Goal: Task Accomplishment & Management: Manage account settings

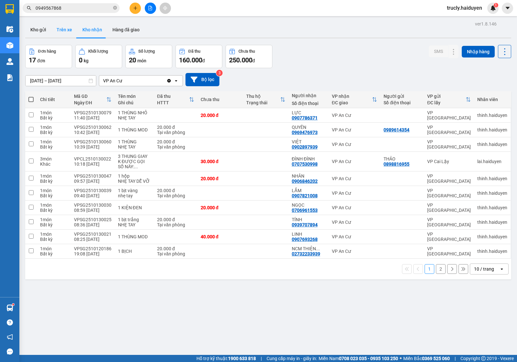
click at [65, 28] on button "Trên xe" at bounding box center [64, 30] width 26 height 16
type input "10/10/2025 – 13/10/2025"
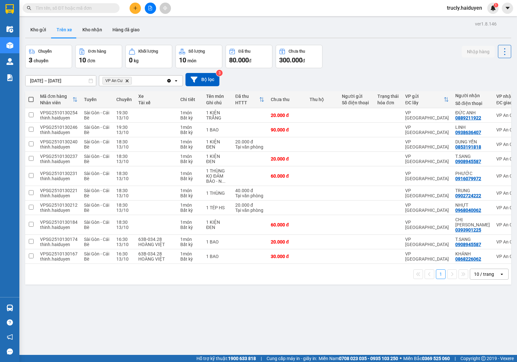
click at [454, 5] on span "trucly.haiduyen" at bounding box center [465, 8] width 46 height 8
click at [455, 21] on span "Đăng xuất" at bounding box center [468, 19] width 32 height 7
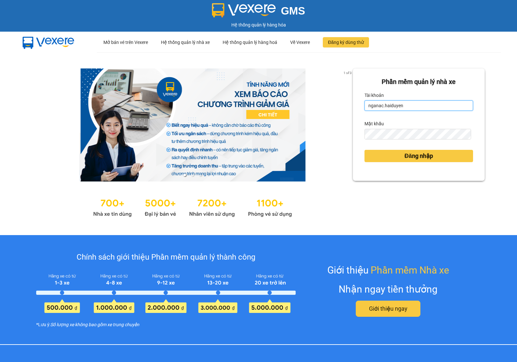
click at [415, 103] on input "nganac.haiduyen" at bounding box center [418, 105] width 109 height 10
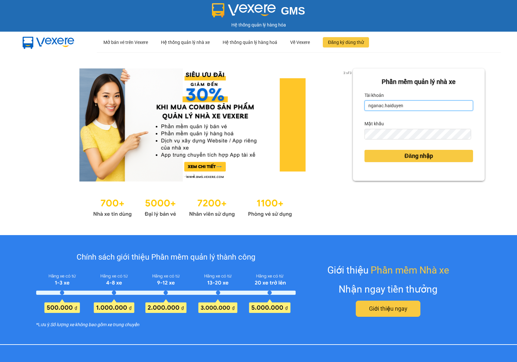
type input "anac.haiduyen"
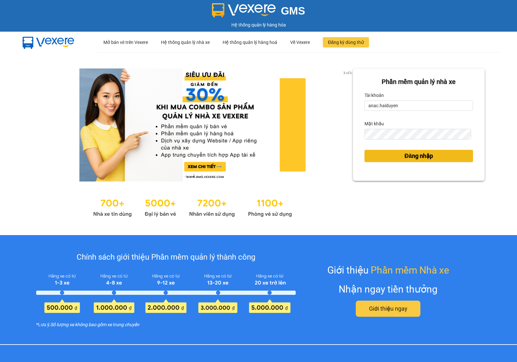
click at [393, 155] on button "Đăng nhập" at bounding box center [418, 156] width 109 height 12
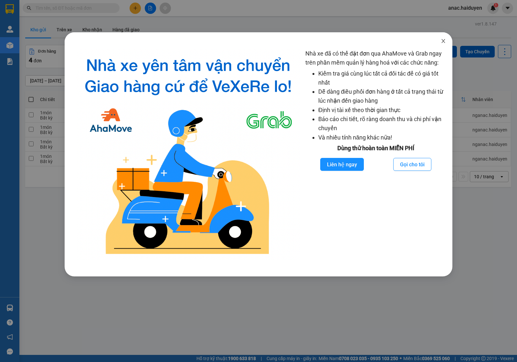
click at [444, 40] on icon "close" at bounding box center [443, 41] width 4 height 4
